Goal: Use online tool/utility: Utilize a website feature to perform a specific function

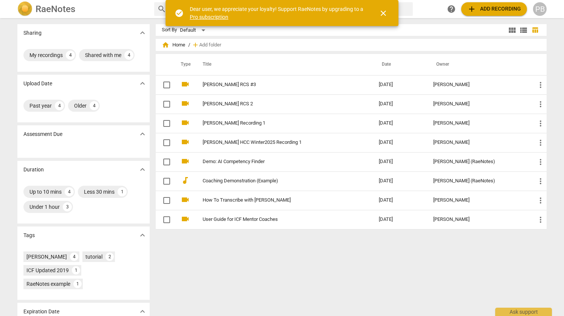
click at [284, 259] on div "Sort By Default view_module view_list table_chart home Home / add Add folder Ty…" at bounding box center [354, 167] width 397 height 286
click at [382, 13] on span "close" at bounding box center [383, 13] width 9 height 9
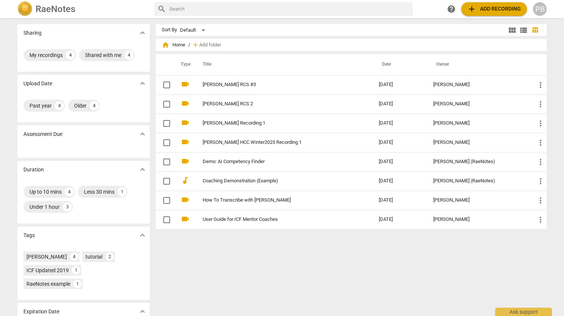
click at [474, 9] on span "add" at bounding box center [471, 9] width 9 height 9
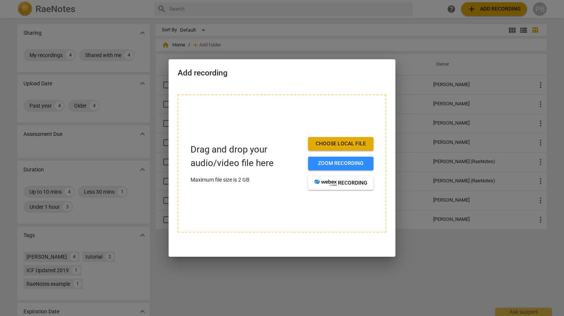
click at [331, 144] on span "Choose local file" at bounding box center [340, 144] width 53 height 8
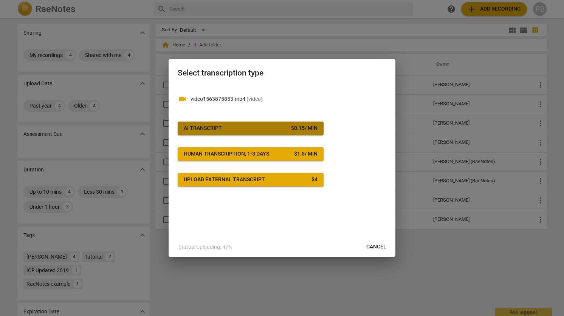
click at [242, 127] on span "AI Transcript $ 0.15 / min" at bounding box center [251, 129] width 134 height 8
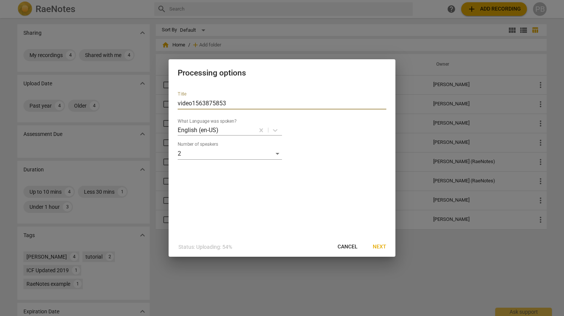
click at [228, 105] on input "video1563875853" at bounding box center [282, 103] width 209 height 12
drag, startPoint x: 228, startPoint y: 105, endPoint x: 175, endPoint y: 102, distance: 53.7
click at [174, 102] on div "Title video1563875853 What Language was spoken? English (en-US) Number of speak…" at bounding box center [282, 161] width 227 height 152
type input "[PERSON_NAME] Performance Evaluation"
click at [380, 245] on span "Next" at bounding box center [380, 247] width 14 height 8
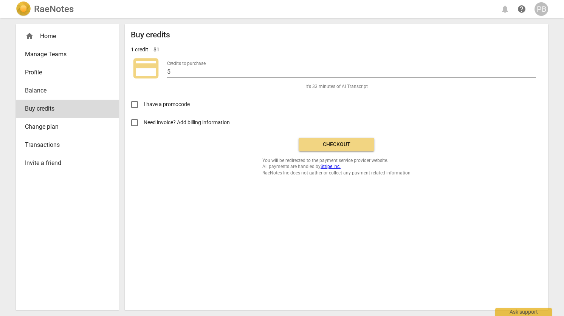
click at [334, 141] on span "Checkout" at bounding box center [336, 145] width 63 height 8
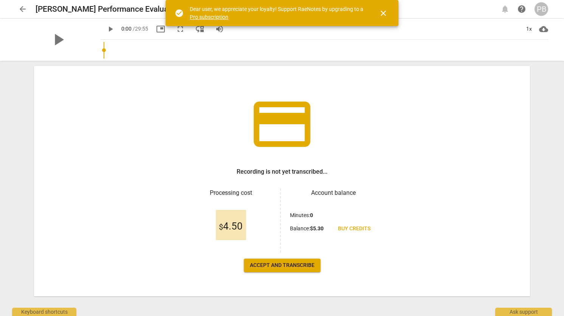
scroll to position [25, 0]
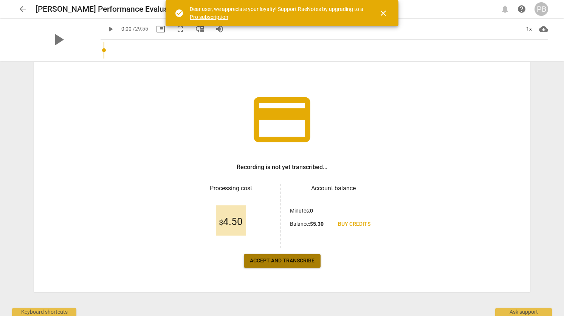
click at [274, 260] on span "Accept and transcribe" at bounding box center [282, 261] width 65 height 8
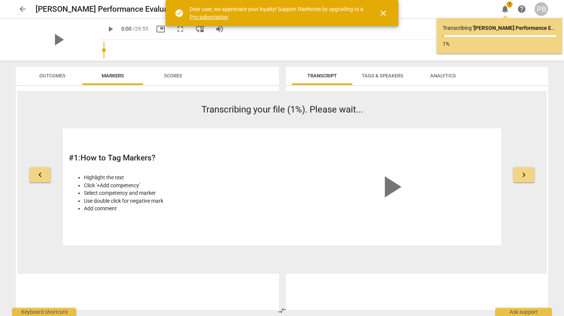
click at [384, 12] on span "close" at bounding box center [383, 13] width 9 height 9
